Goal: Task Accomplishment & Management: Complete application form

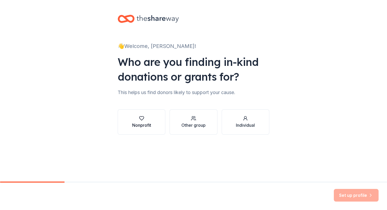
click at [141, 125] on div "Nonprofit" at bounding box center [141, 125] width 19 height 6
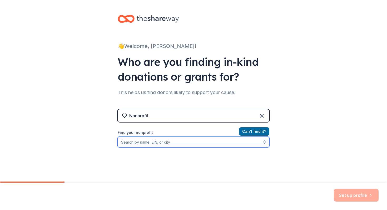
click at [160, 143] on input "Find your nonprofit" at bounding box center [194, 142] width 152 height 11
type input "national security forum"
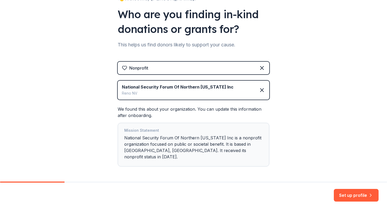
scroll to position [62, 0]
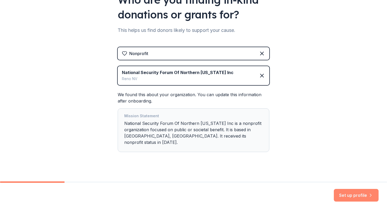
click at [343, 189] on button "Set up profile" at bounding box center [356, 195] width 45 height 13
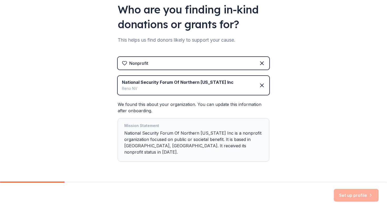
scroll to position [49, 0]
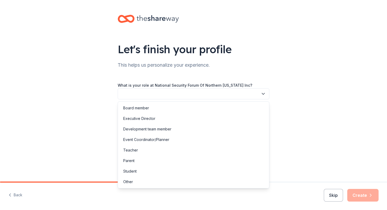
click at [179, 94] on button "button" at bounding box center [194, 93] width 152 height 11
click at [152, 180] on div "Other" at bounding box center [193, 181] width 149 height 11
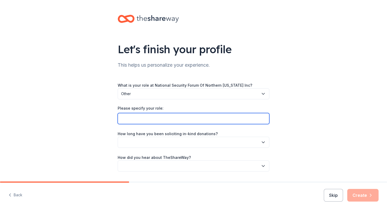
click at [137, 118] on input "Please specify your role:" at bounding box center [194, 118] width 152 height 11
type input "Director of Communications"
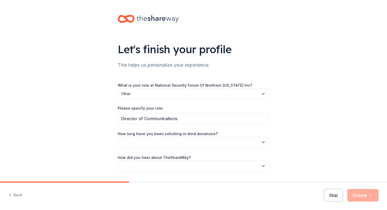
click at [143, 143] on button "button" at bounding box center [194, 142] width 152 height 11
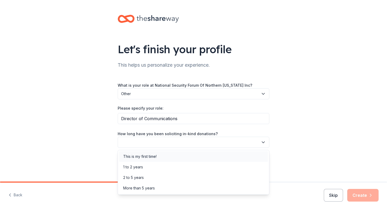
click at [139, 156] on div "This is my first time!" at bounding box center [139, 156] width 33 height 6
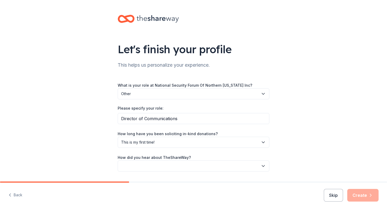
scroll to position [15, 0]
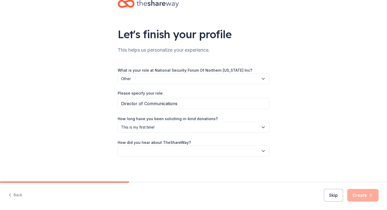
click at [133, 144] on label "How did you hear about TheShareWay?" at bounding box center [154, 142] width 73 height 5
click at [136, 151] on button "button" at bounding box center [194, 150] width 152 height 11
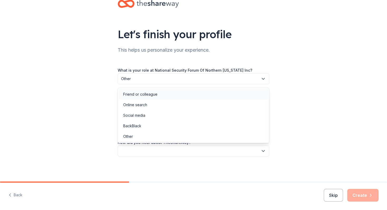
click at [137, 90] on div "Friend or colleague" at bounding box center [193, 94] width 149 height 11
